Goal: Task Accomplishment & Management: Manage account settings

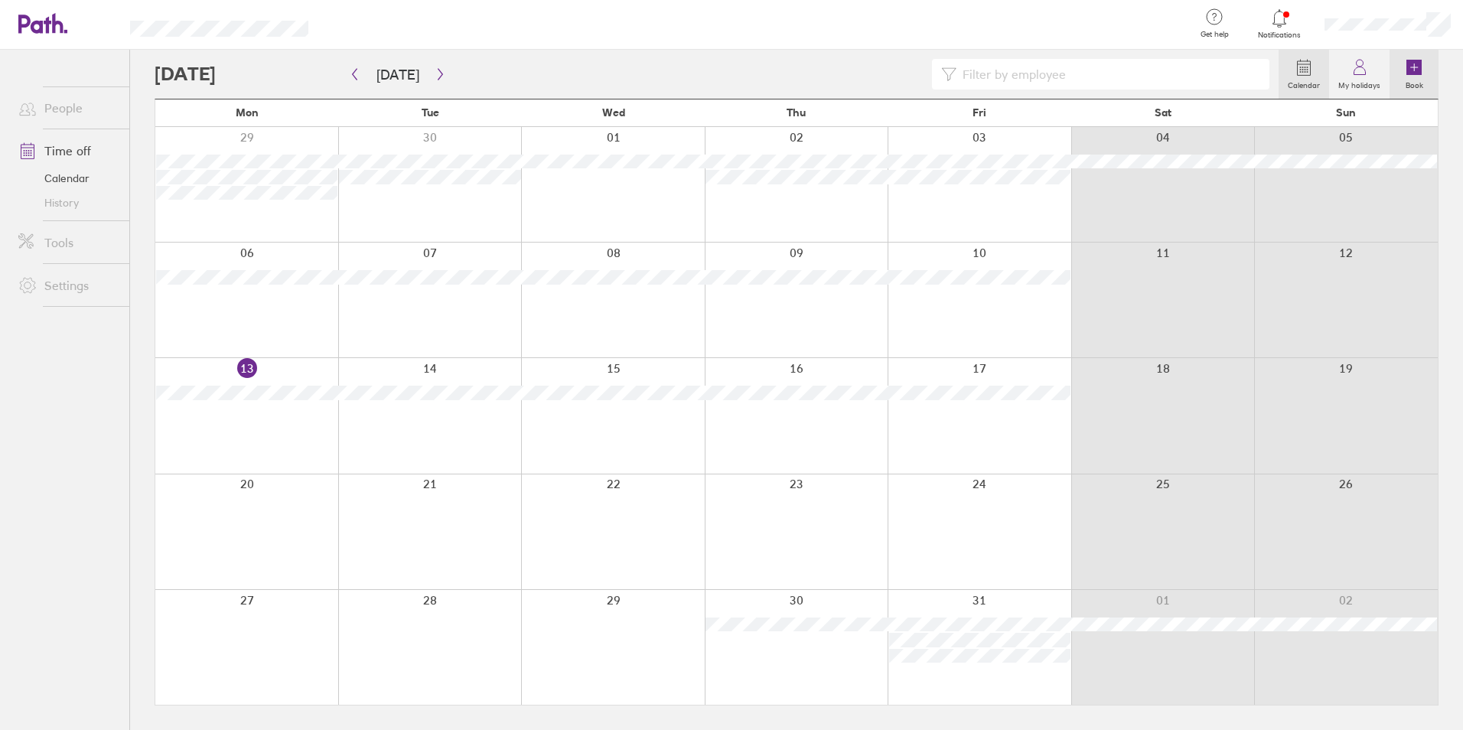
click at [1421, 69] on icon at bounding box center [1413, 67] width 15 height 15
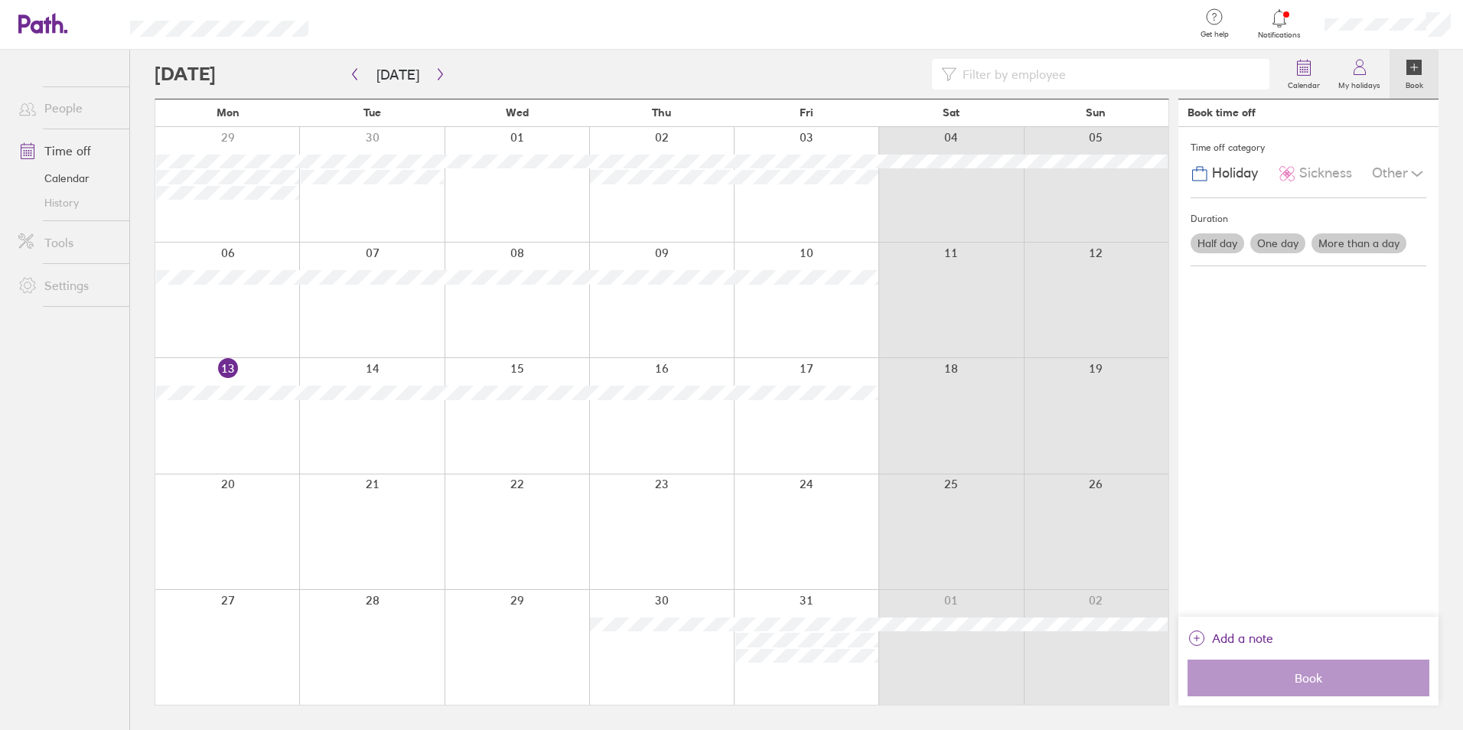
click at [1283, 248] on label "One day" at bounding box center [1277, 243] width 55 height 20
click at [0, 0] on input "One day" at bounding box center [0, 0] width 0 height 0
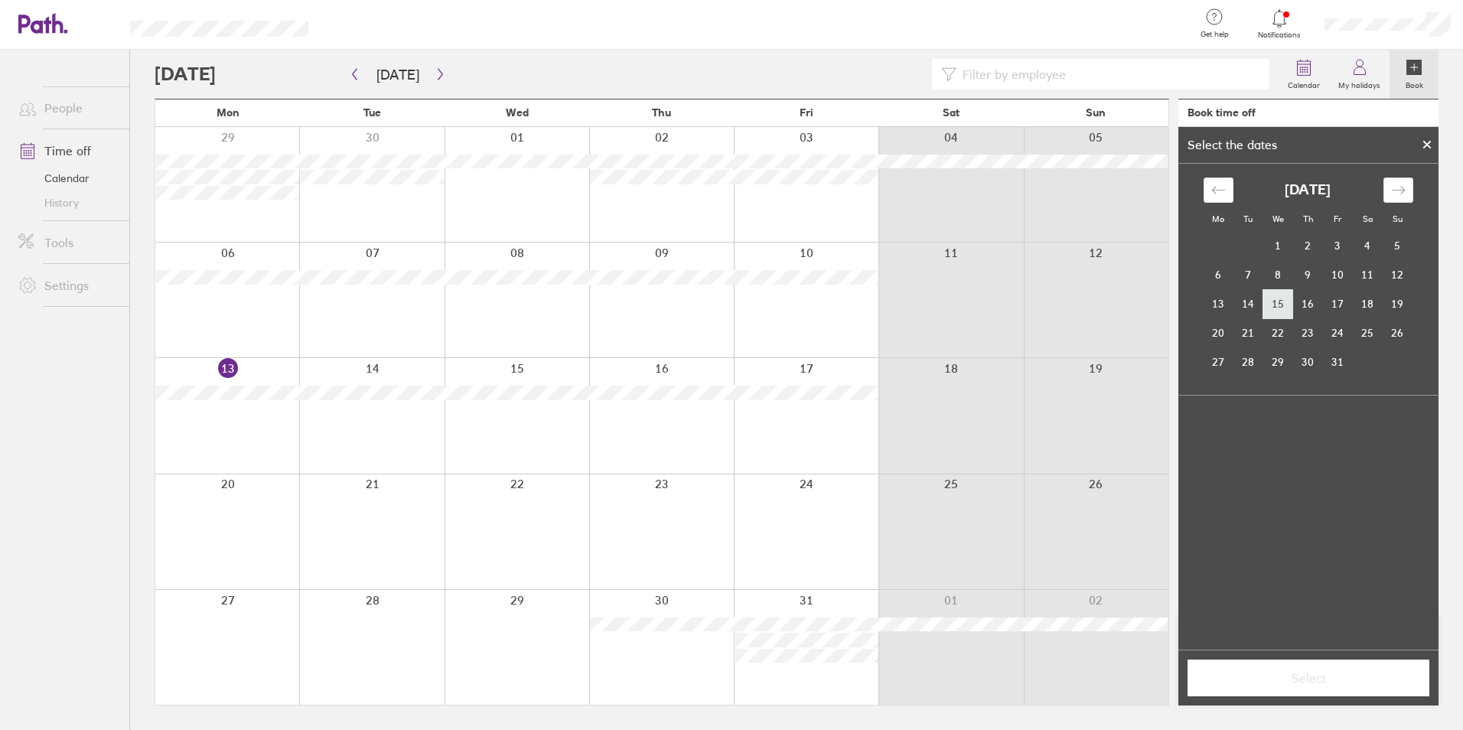
click at [1279, 301] on td "15" at bounding box center [1278, 303] width 30 height 29
click at [1339, 676] on span "Select" at bounding box center [1308, 678] width 220 height 14
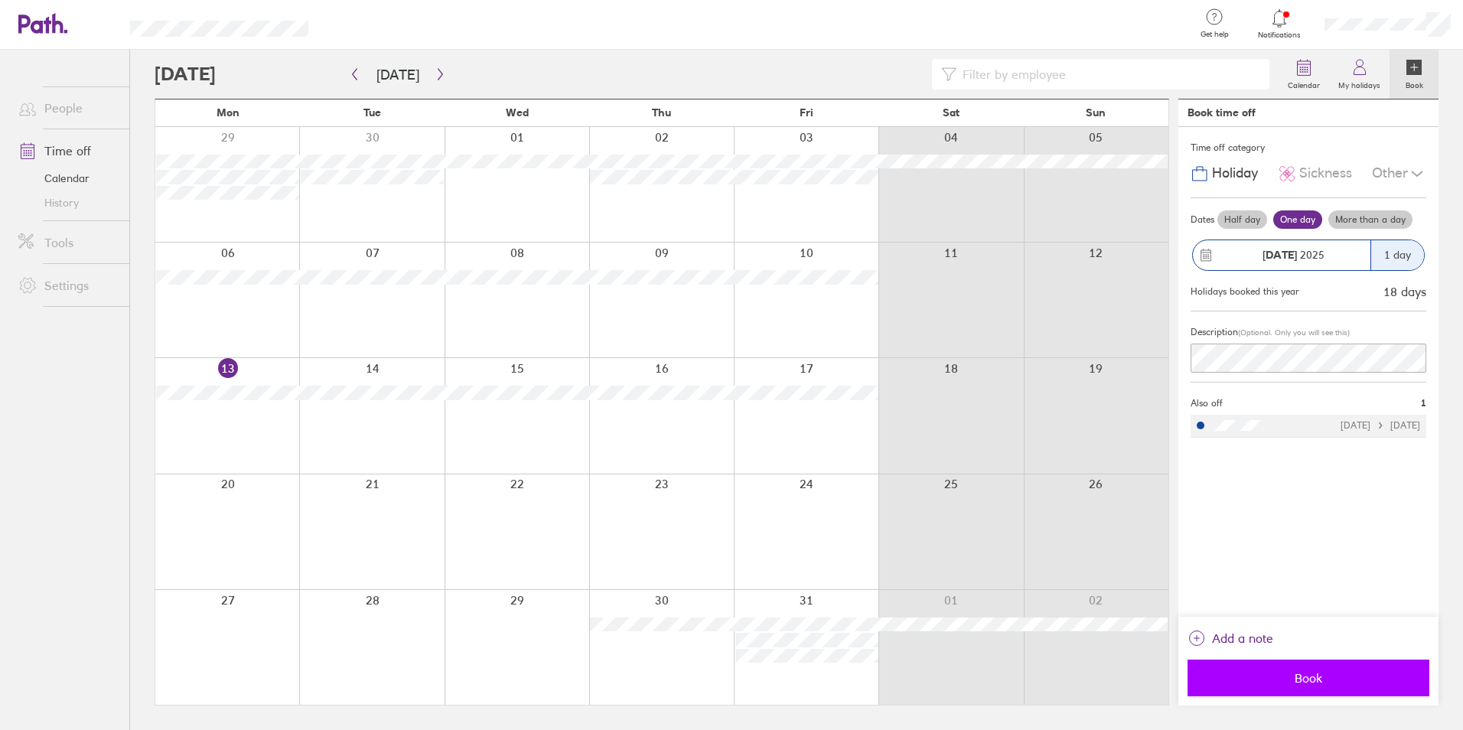
click at [1335, 675] on span "Book" at bounding box center [1308, 678] width 220 height 14
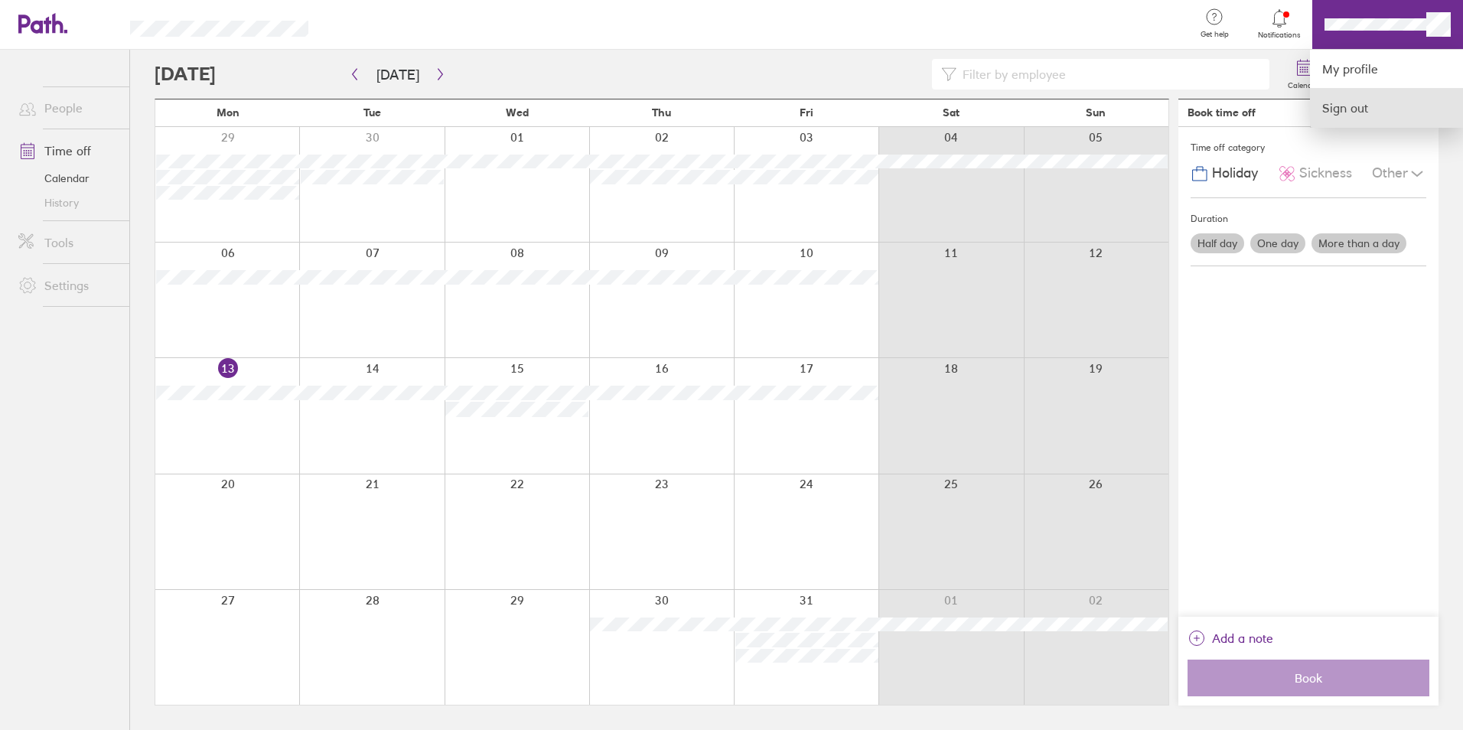
click at [1357, 104] on link "Sign out" at bounding box center [1386, 108] width 153 height 38
